Goal: Transaction & Acquisition: Purchase product/service

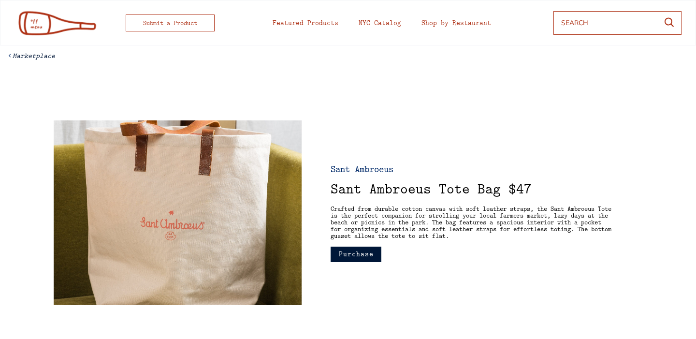
click at [359, 256] on button "Purchase" at bounding box center [356, 254] width 51 height 15
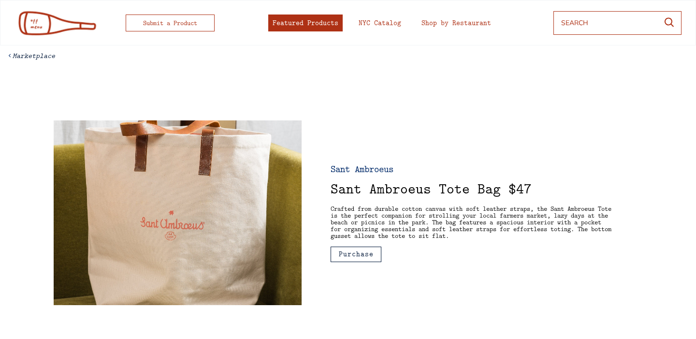
click at [317, 22] on div "Featured Products" at bounding box center [306, 22] width 66 height 7
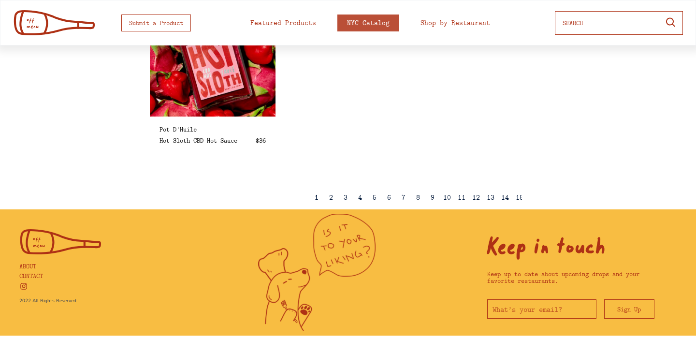
scroll to position [442, 0]
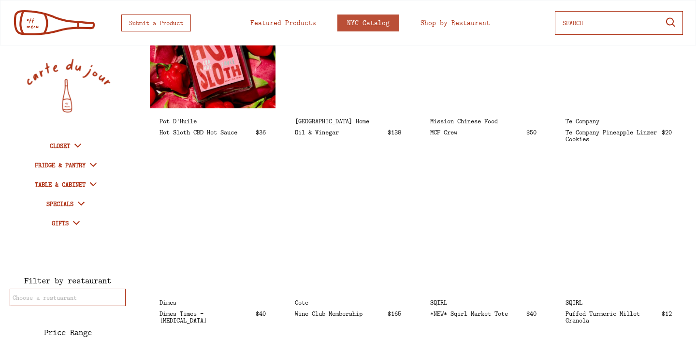
select select
click at [85, 202] on icon at bounding box center [81, 204] width 12 height 12
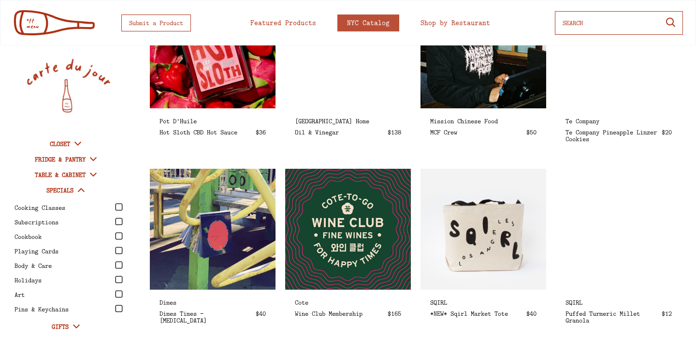
click at [84, 202] on div "Cooking Classes" at bounding box center [70, 207] width 111 height 13
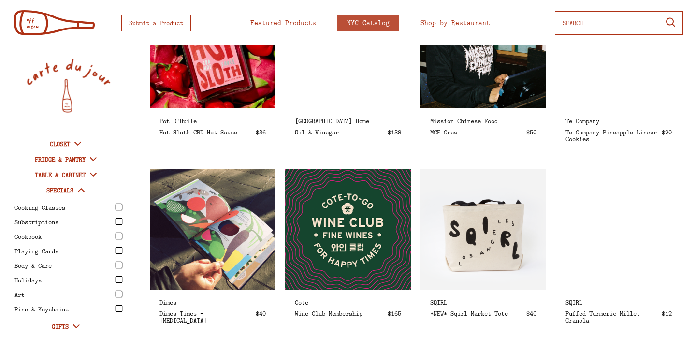
scroll to position [0, 0]
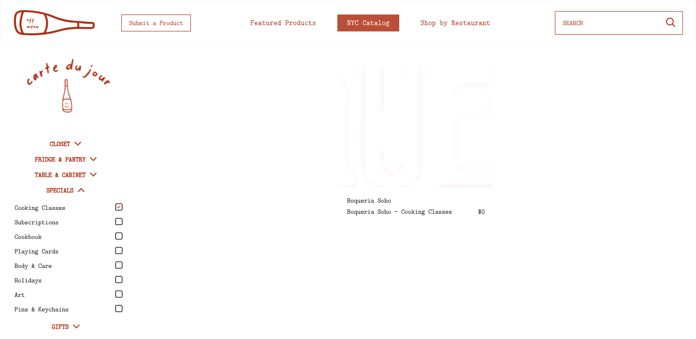
click at [80, 141] on icon at bounding box center [78, 144] width 12 height 12
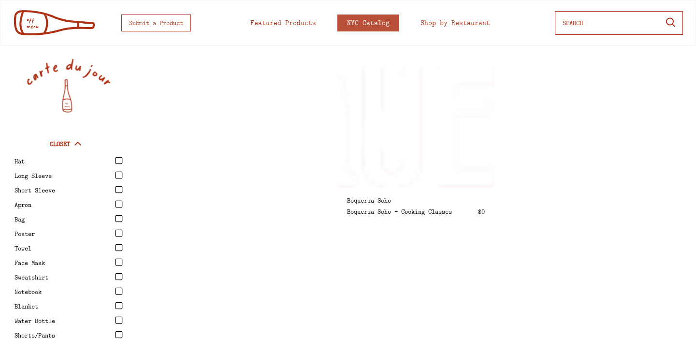
click at [118, 187] on icon at bounding box center [119, 189] width 7 height 7
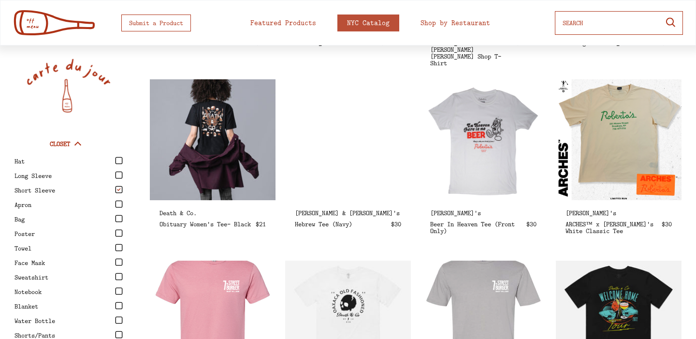
scroll to position [752, 0]
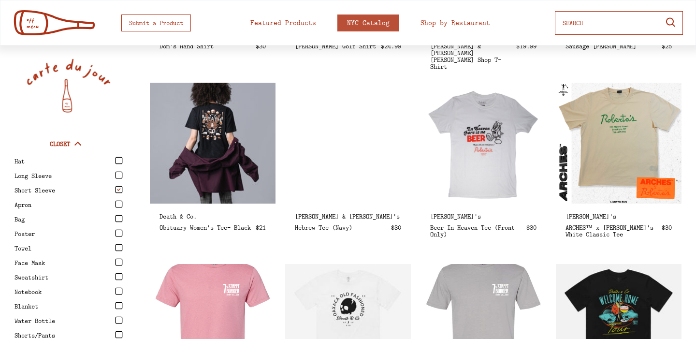
click at [329, 213] on div "[PERSON_NAME] & [PERSON_NAME]'s" at bounding box center [348, 216] width 106 height 7
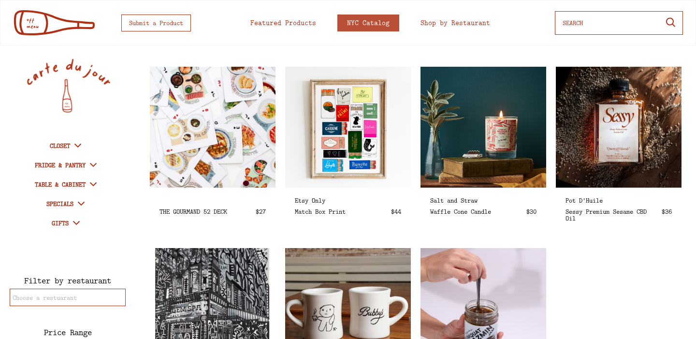
click at [81, 143] on icon at bounding box center [78, 146] width 12 height 12
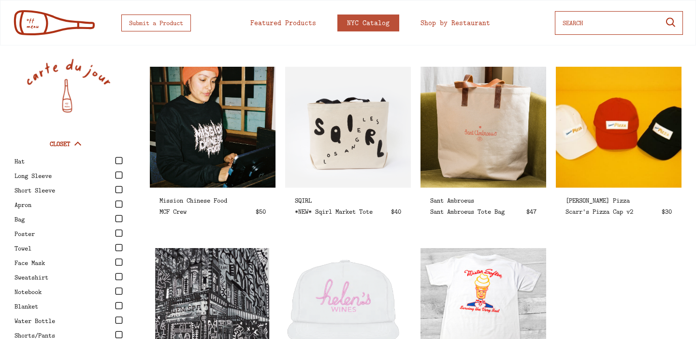
drag, startPoint x: 116, startPoint y: 189, endPoint x: 124, endPoint y: 190, distance: 7.9
click at [117, 189] on icon at bounding box center [119, 190] width 8 height 8
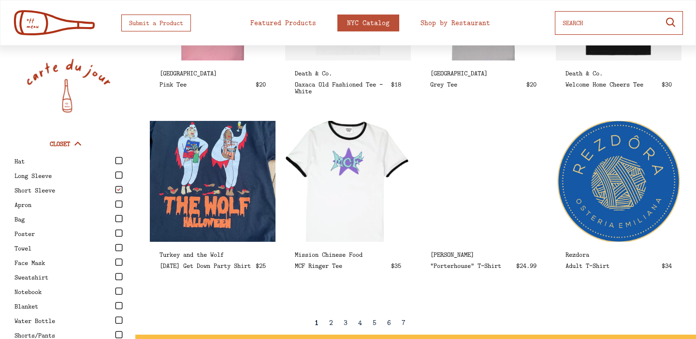
scroll to position [1077, 0]
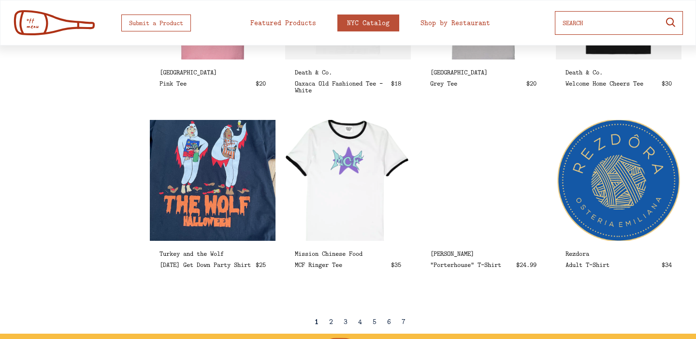
click at [329, 321] on div "2" at bounding box center [331, 321] width 4 height 7
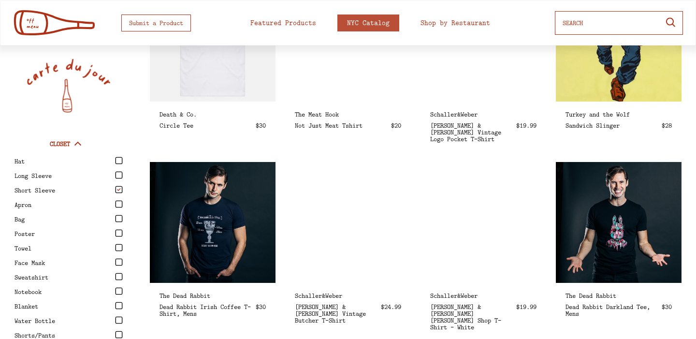
scroll to position [1150, 0]
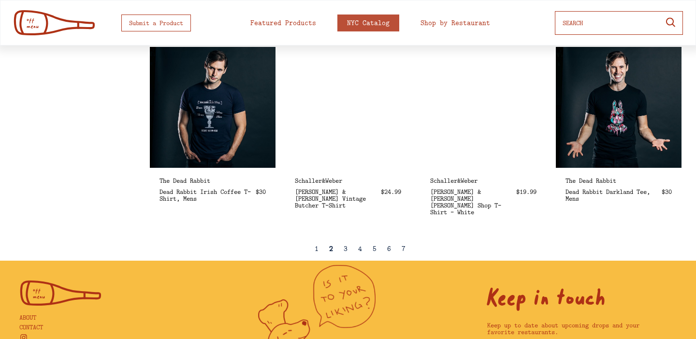
click at [344, 249] on div "3" at bounding box center [346, 248] width 4 height 7
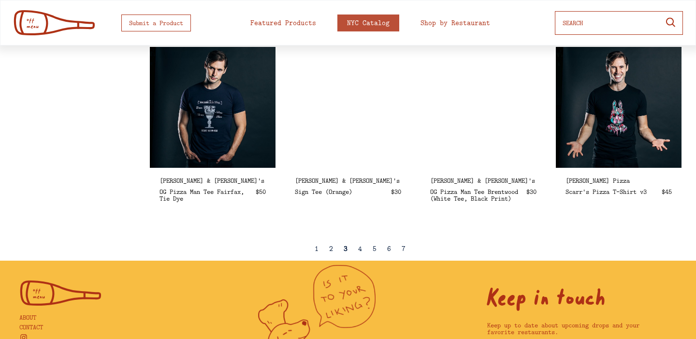
select select
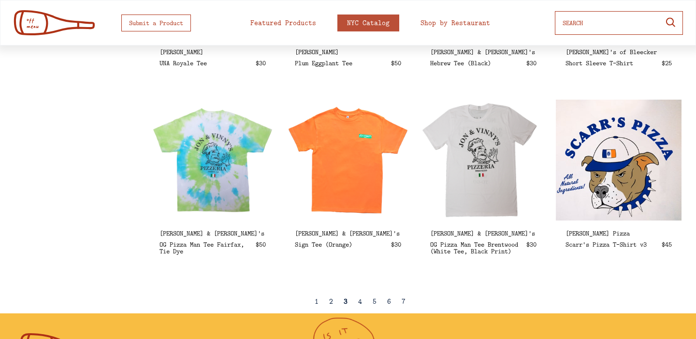
scroll to position [1104, 0]
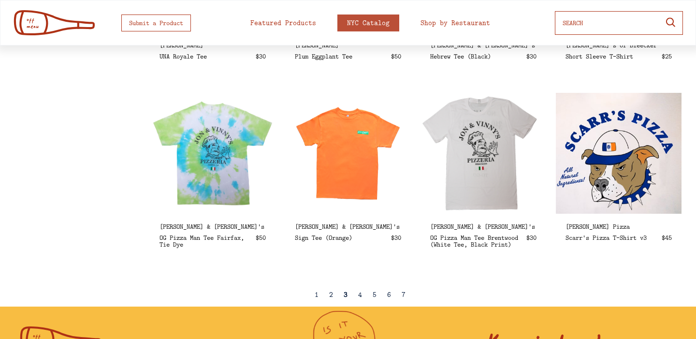
click at [447, 246] on div "OG Pizza Man Tee Brentwood (White Tee, Black Print)" at bounding box center [475, 241] width 91 height 14
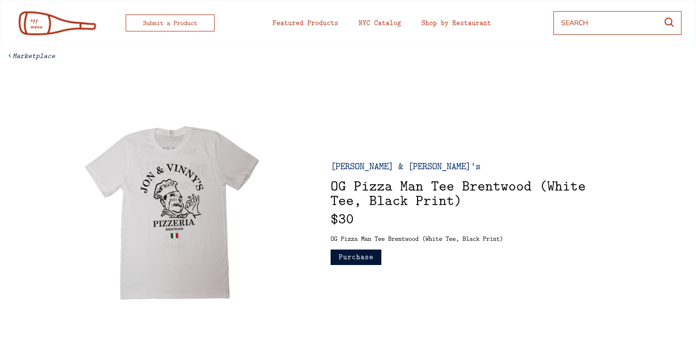
click at [362, 259] on button "Purchase" at bounding box center [356, 257] width 51 height 15
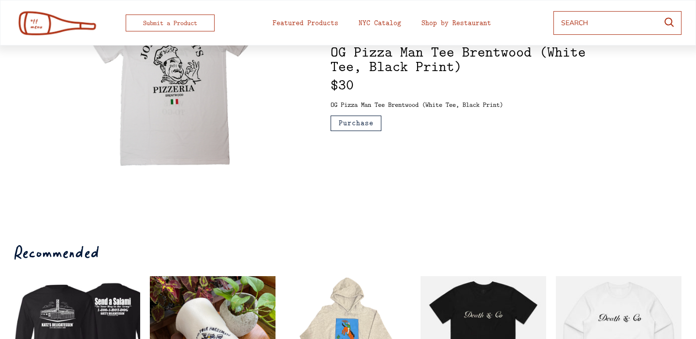
scroll to position [276, 0]
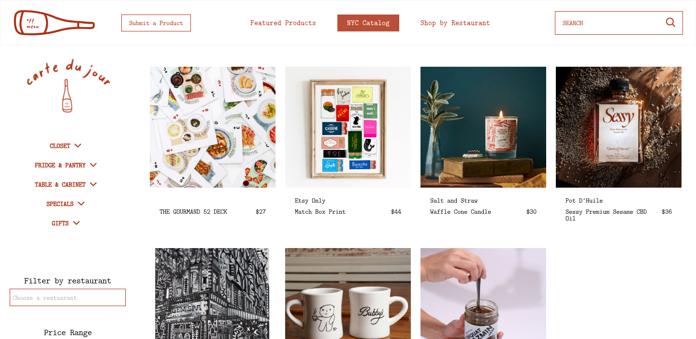
click at [83, 143] on icon at bounding box center [78, 146] width 12 height 12
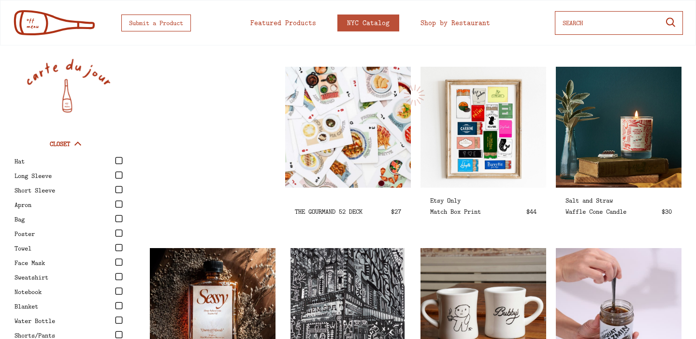
click at [118, 189] on icon at bounding box center [119, 190] width 8 height 8
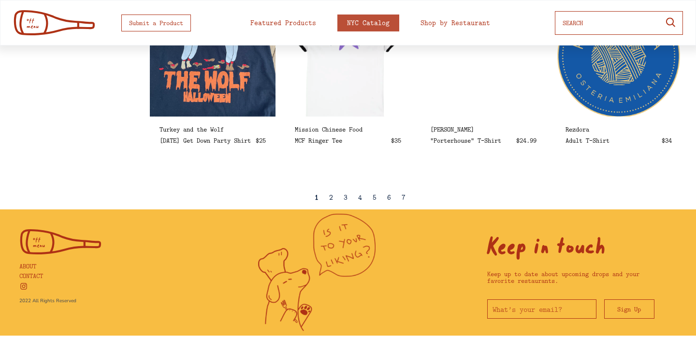
scroll to position [1201, 0]
click at [376, 197] on div "5" at bounding box center [375, 197] width 4 height 7
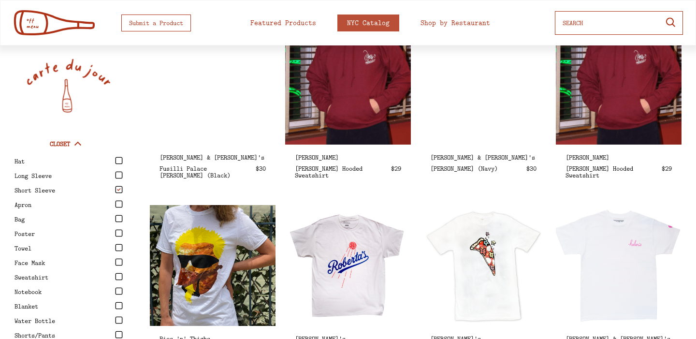
scroll to position [1129, 0]
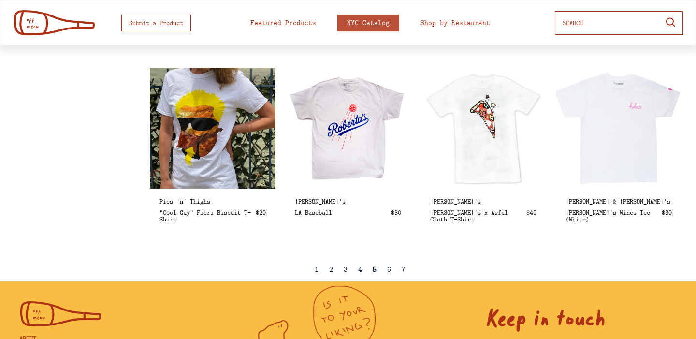
click at [390, 268] on div "6" at bounding box center [389, 269] width 4 height 7
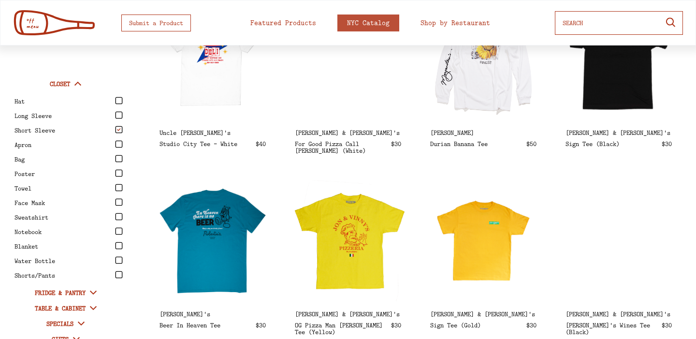
scroll to position [62, 0]
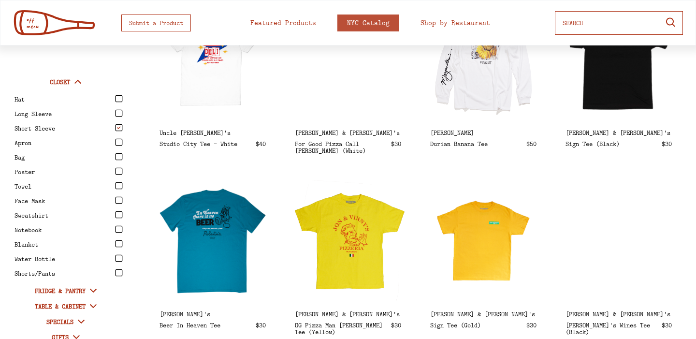
click at [118, 154] on icon at bounding box center [119, 157] width 8 height 8
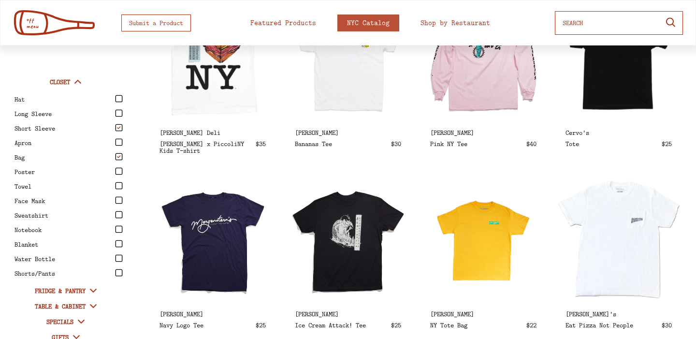
click at [118, 126] on icon at bounding box center [119, 128] width 8 height 8
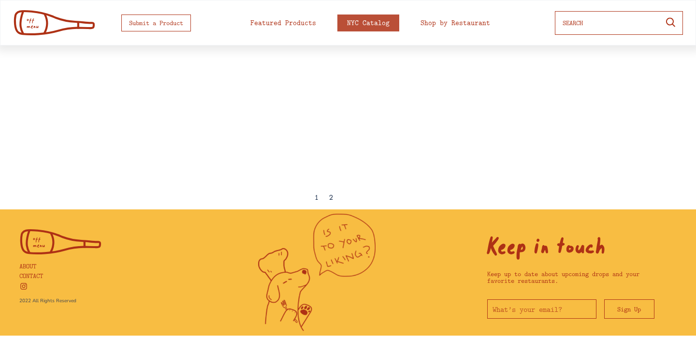
scroll to position [113, 0]
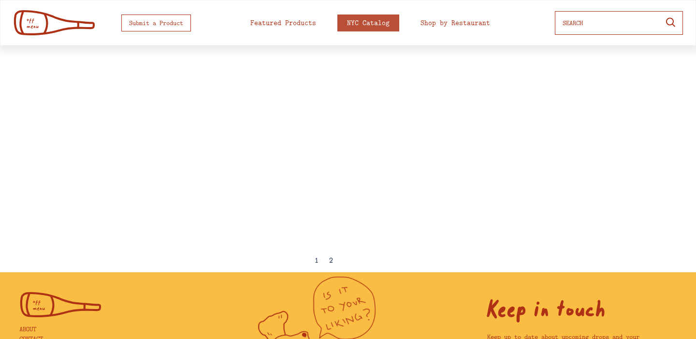
select select
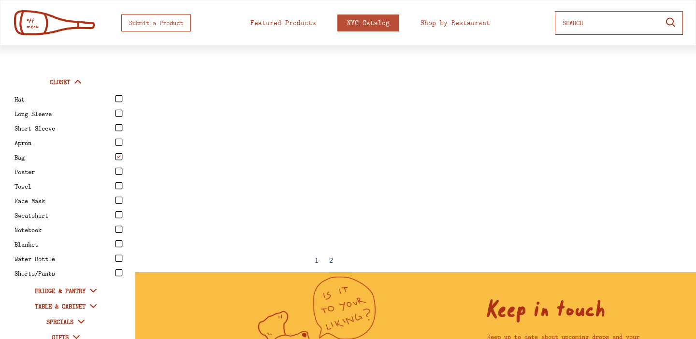
scroll to position [0, 0]
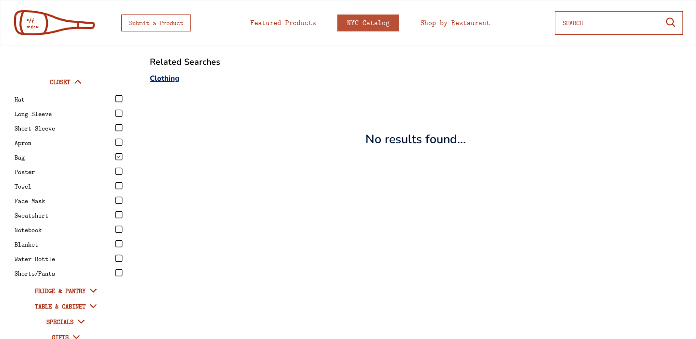
click at [121, 258] on icon at bounding box center [119, 258] width 8 height 8
click at [117, 241] on icon at bounding box center [119, 243] width 7 height 7
click at [120, 156] on icon at bounding box center [119, 157] width 8 height 8
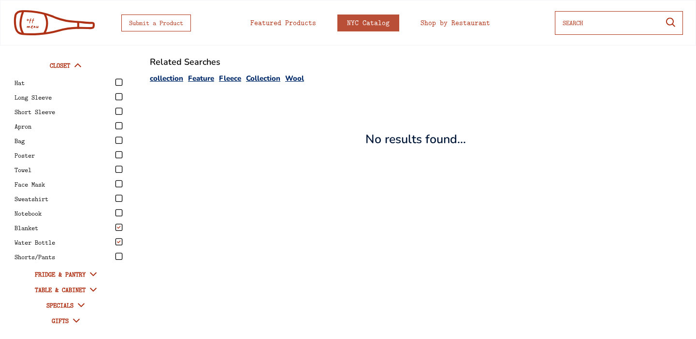
scroll to position [82, 0]
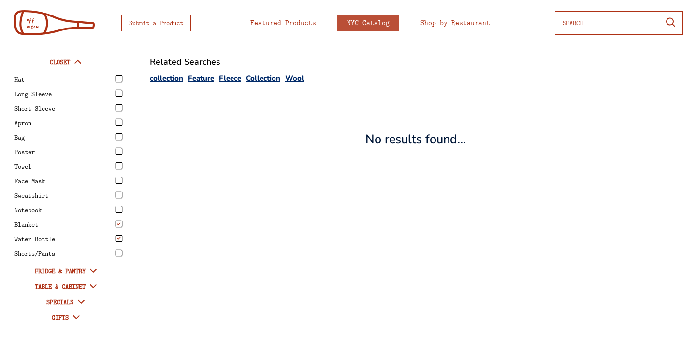
click at [86, 287] on strong "TABLE & CABINET" at bounding box center [60, 286] width 51 height 9
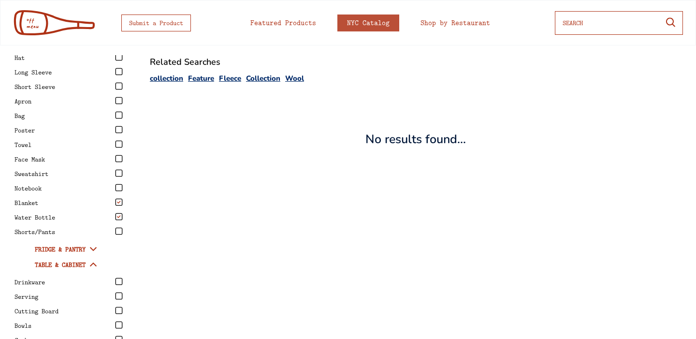
click at [48, 325] on div "Bowls" at bounding box center [64, 325] width 99 height 7
